Goal: Task Accomplishment & Management: Manage account settings

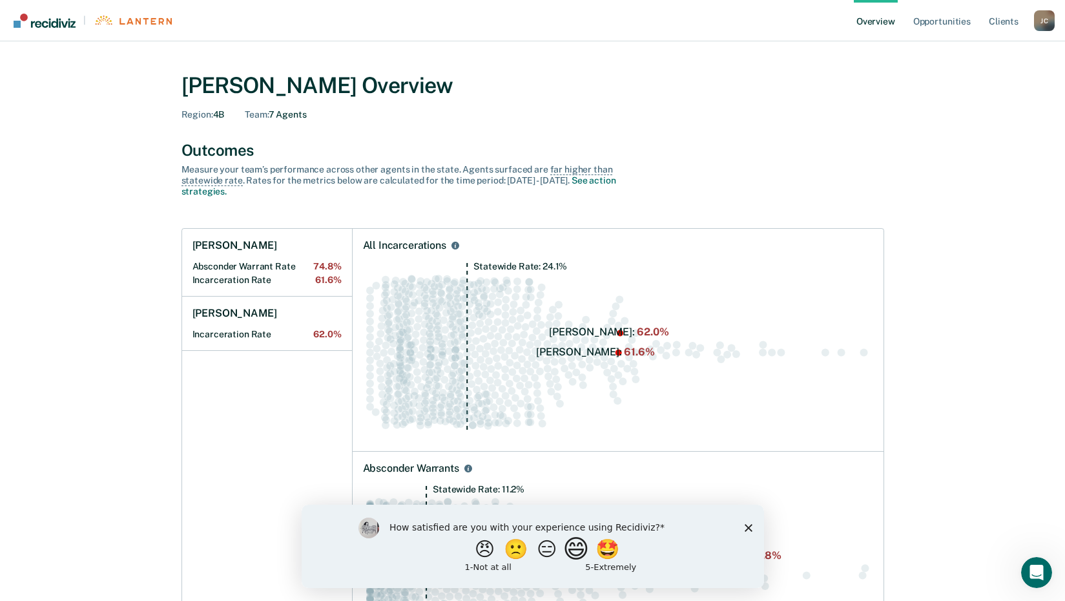
click at [576, 545] on button "😄" at bounding box center [577, 548] width 30 height 26
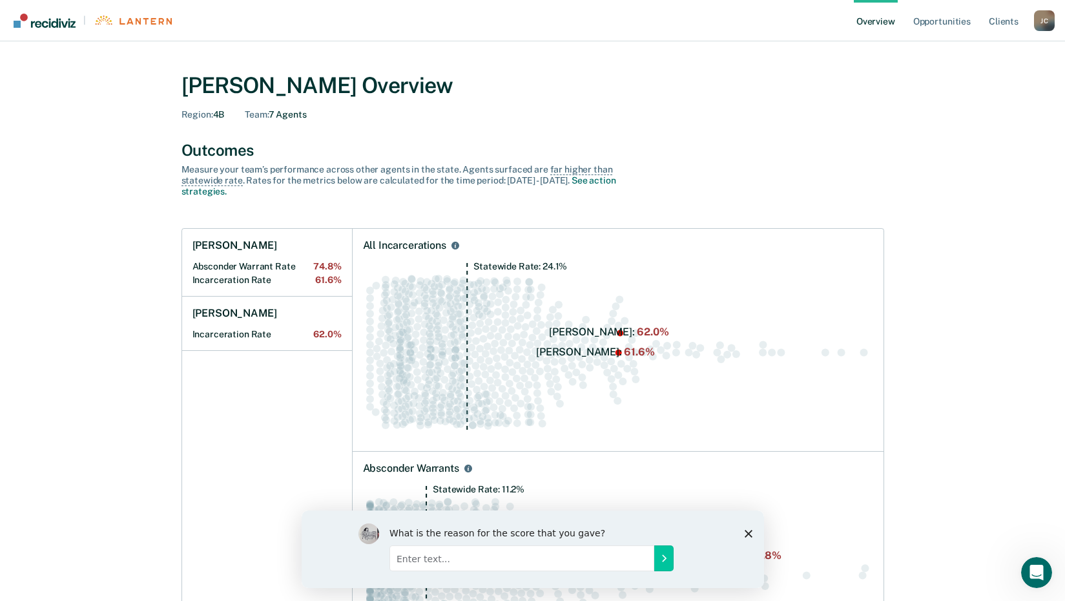
click at [577, 550] on input "Enter text..." at bounding box center [521, 557] width 265 height 26
type input "It works well"
click at [661, 564] on button "Submit your response" at bounding box center [662, 557] width 19 height 26
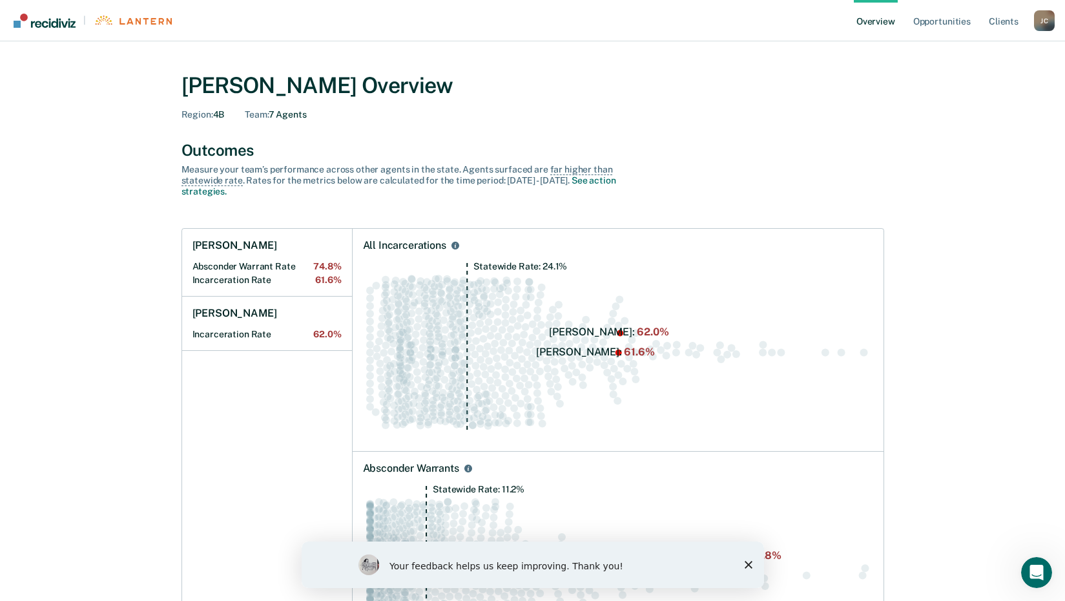
click at [746, 560] on icon "Close survey" at bounding box center [748, 564] width 8 height 8
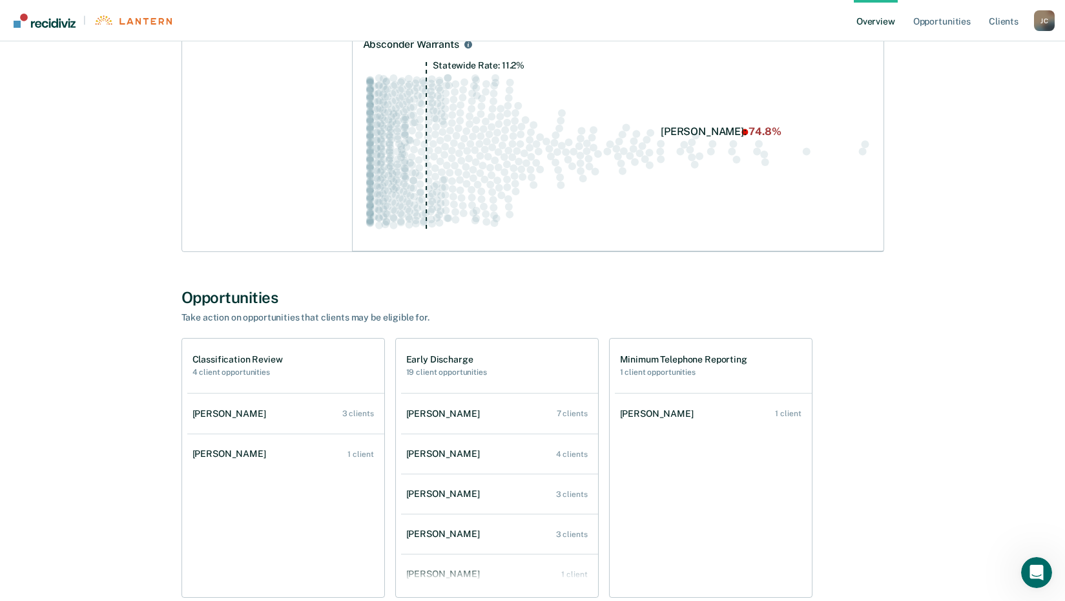
scroll to position [517, 0]
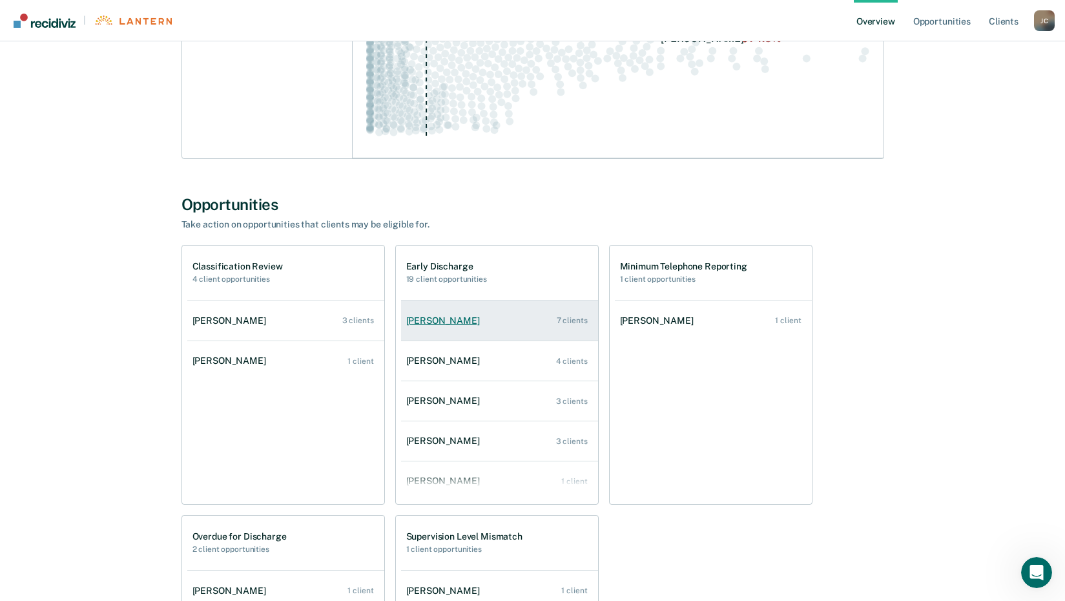
click at [571, 318] on div "7 clients" at bounding box center [572, 320] width 31 height 9
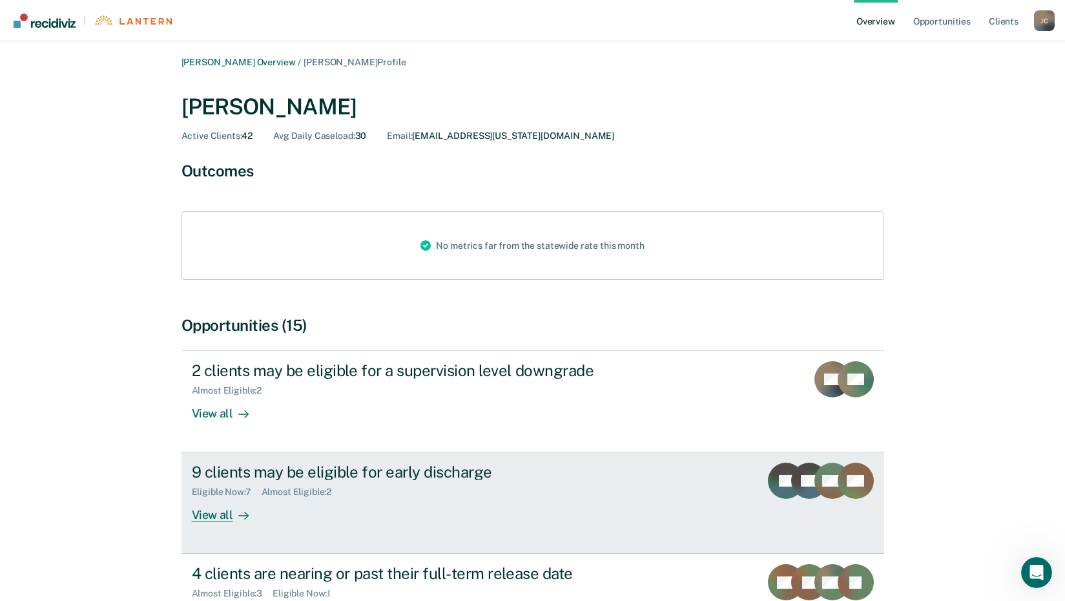
click at [223, 515] on div "View all" at bounding box center [228, 509] width 72 height 25
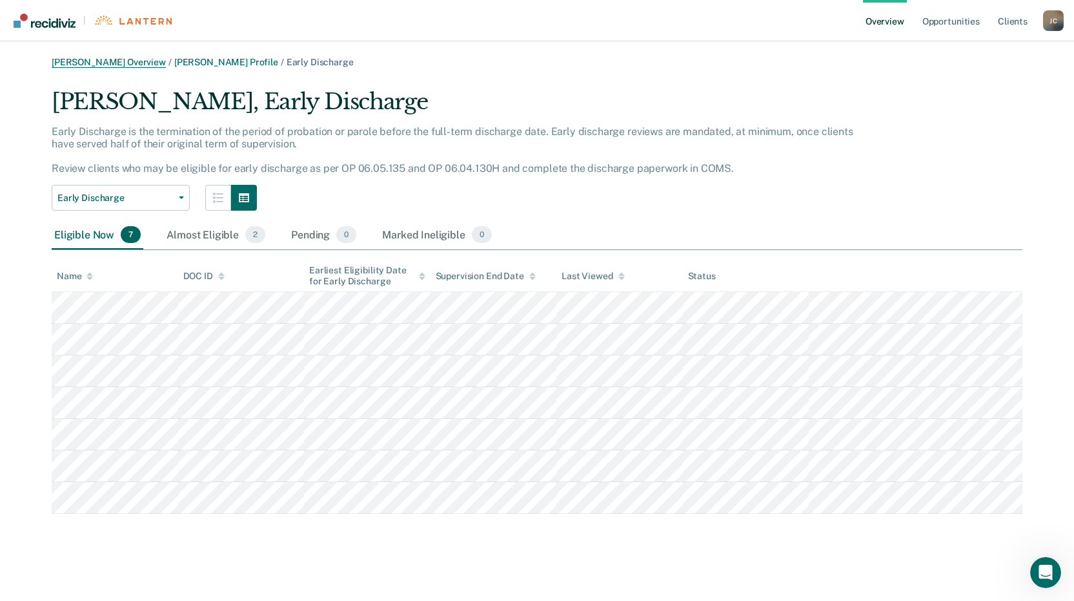
click at [138, 63] on link "[PERSON_NAME] Overview" at bounding box center [109, 62] width 114 height 11
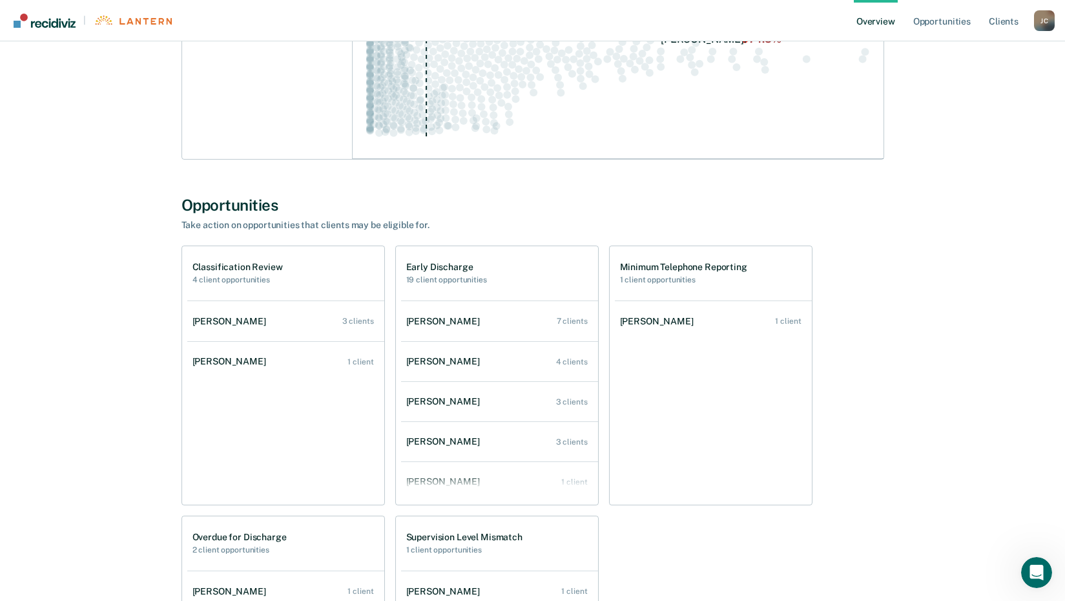
scroll to position [517, 0]
click at [437, 362] on div "[PERSON_NAME]" at bounding box center [445, 360] width 79 height 11
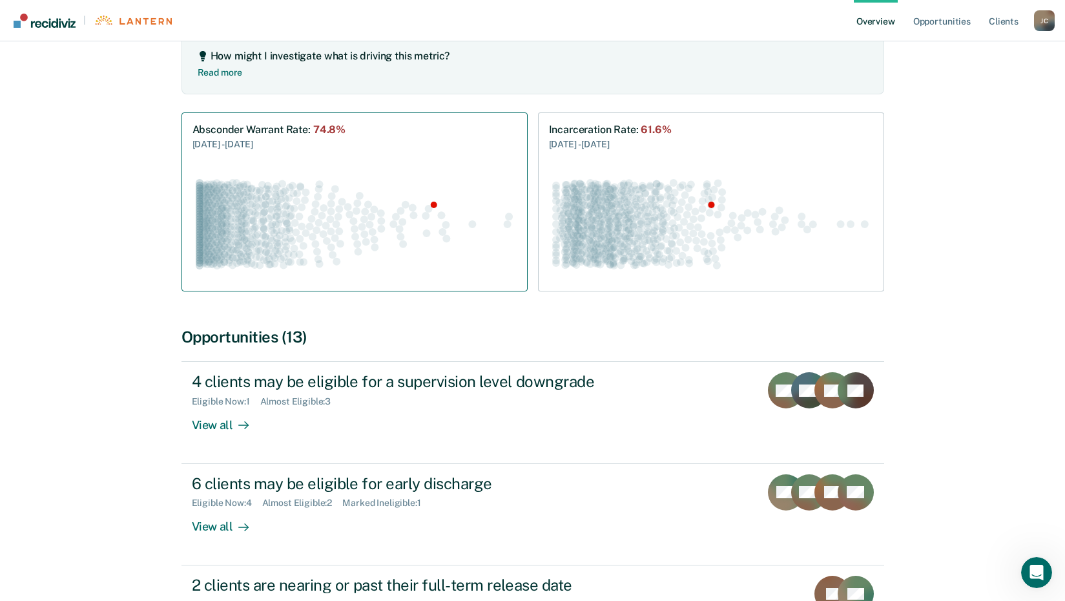
scroll to position [194, 0]
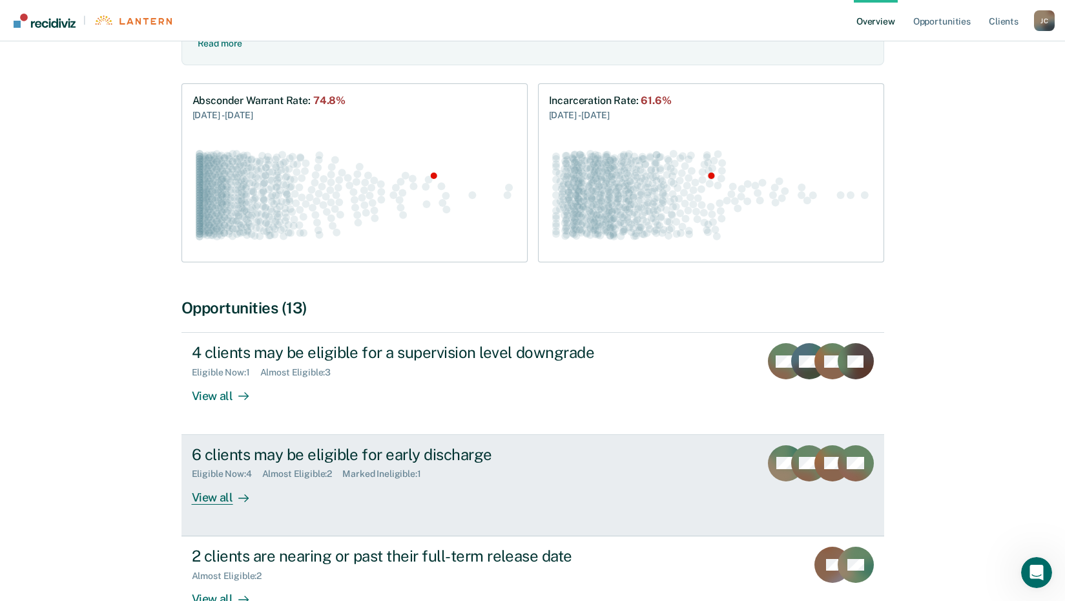
click at [211, 498] on div "View all" at bounding box center [228, 491] width 72 height 25
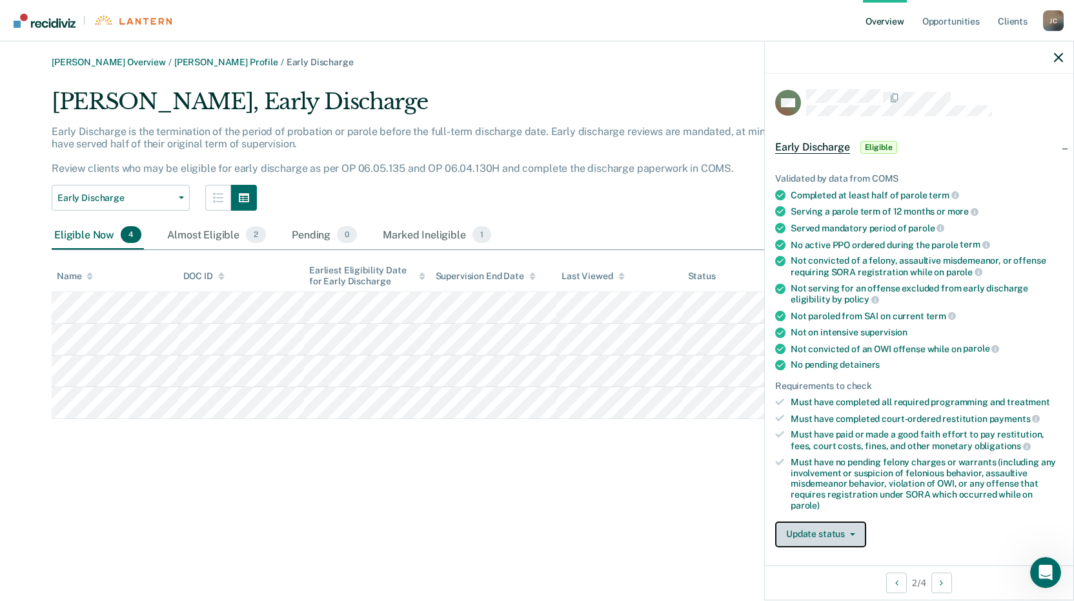
click at [850, 530] on button "Update status" at bounding box center [821, 534] width 91 height 26
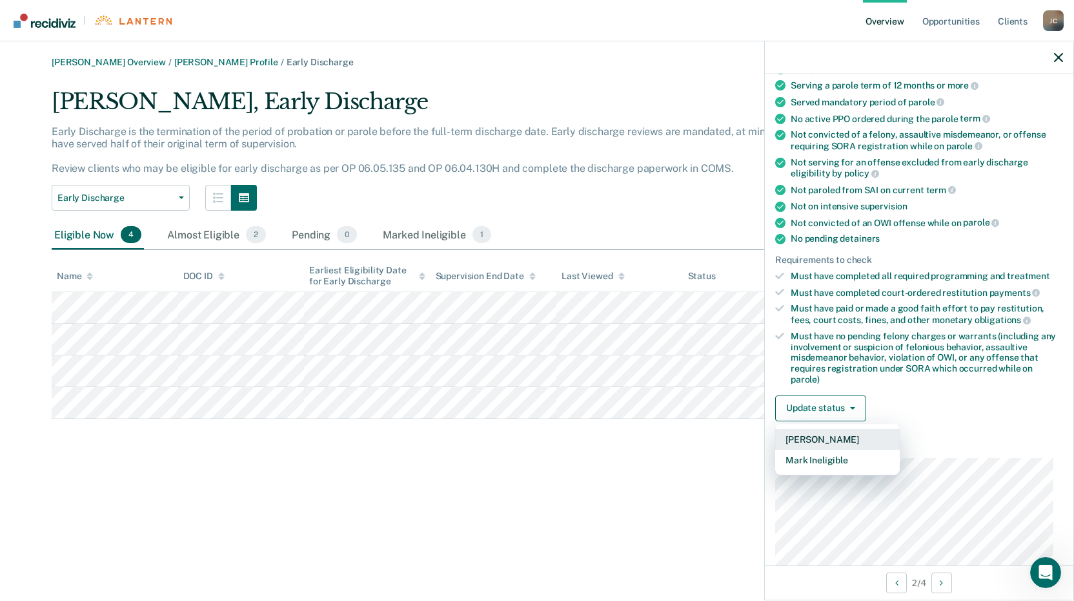
scroll to position [129, 0]
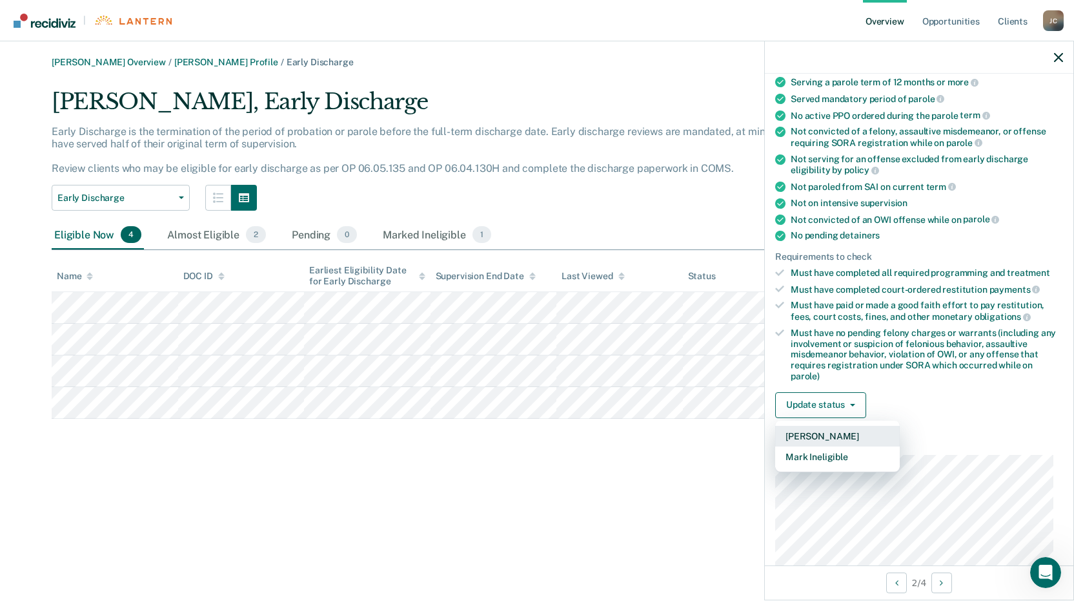
click at [832, 429] on button "[PERSON_NAME]" at bounding box center [838, 436] width 125 height 21
